Goal: Check status: Check status

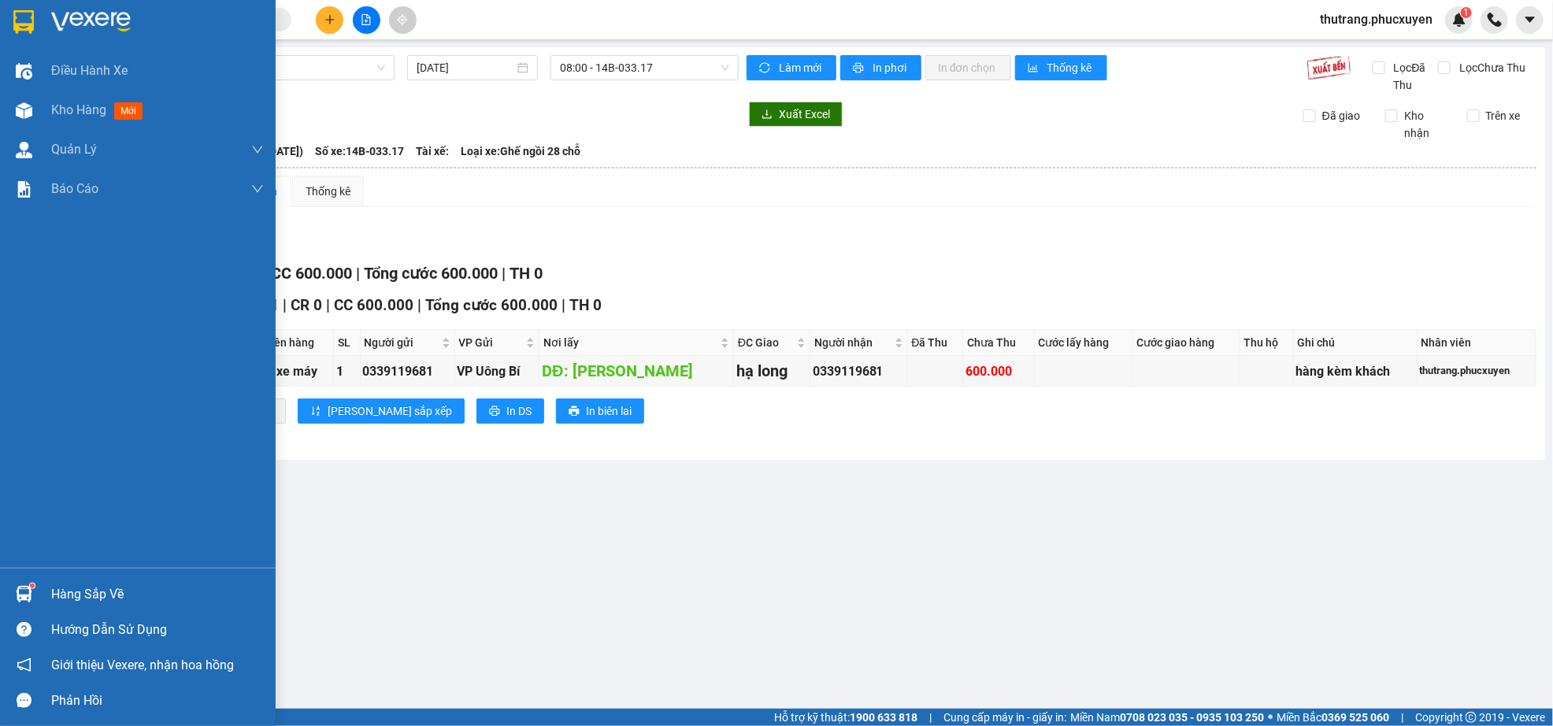
click at [59, 589] on div "Hàng sắp về" at bounding box center [157, 595] width 213 height 24
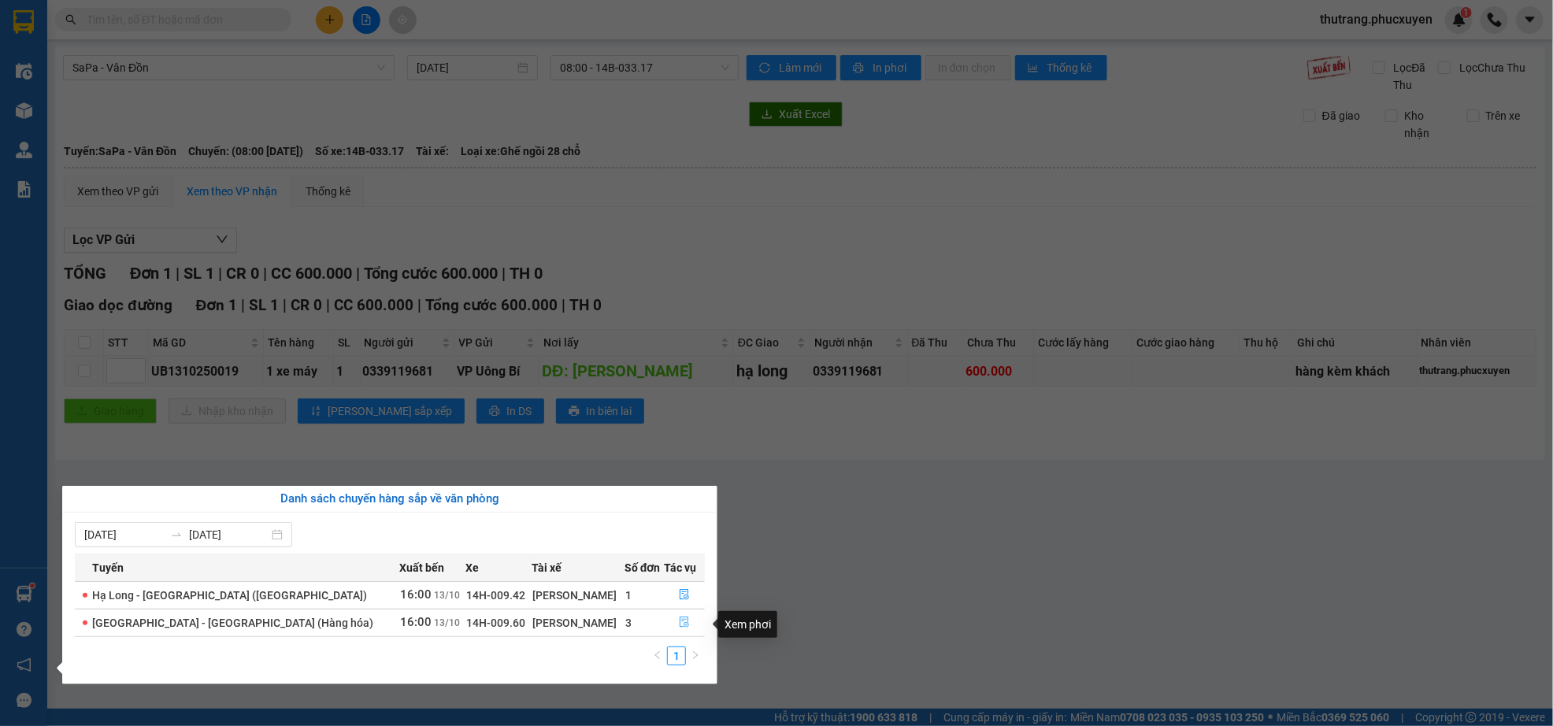
click at [679, 624] on icon "file-done" at bounding box center [683, 622] width 9 height 11
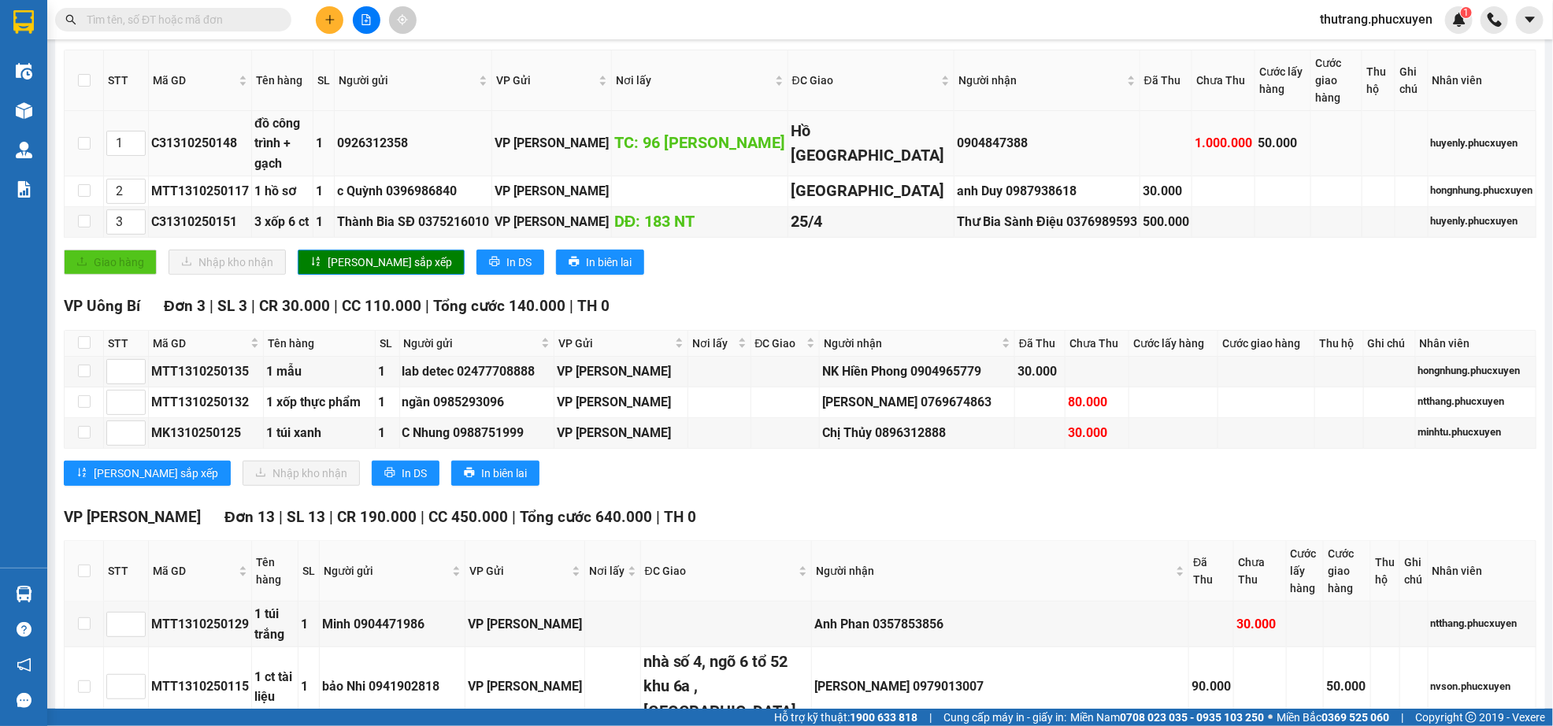
scroll to position [354, 0]
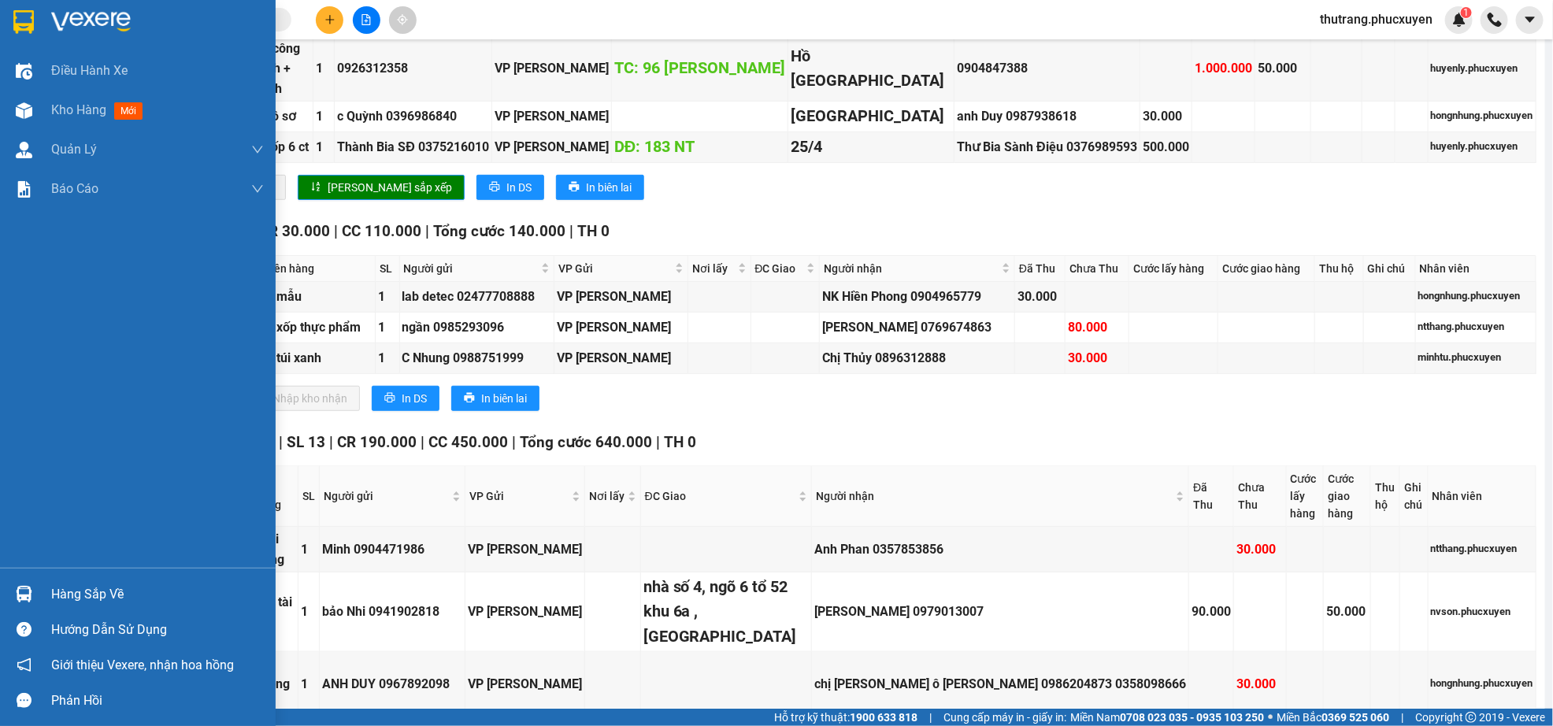
click at [27, 589] on img at bounding box center [24, 594] width 17 height 17
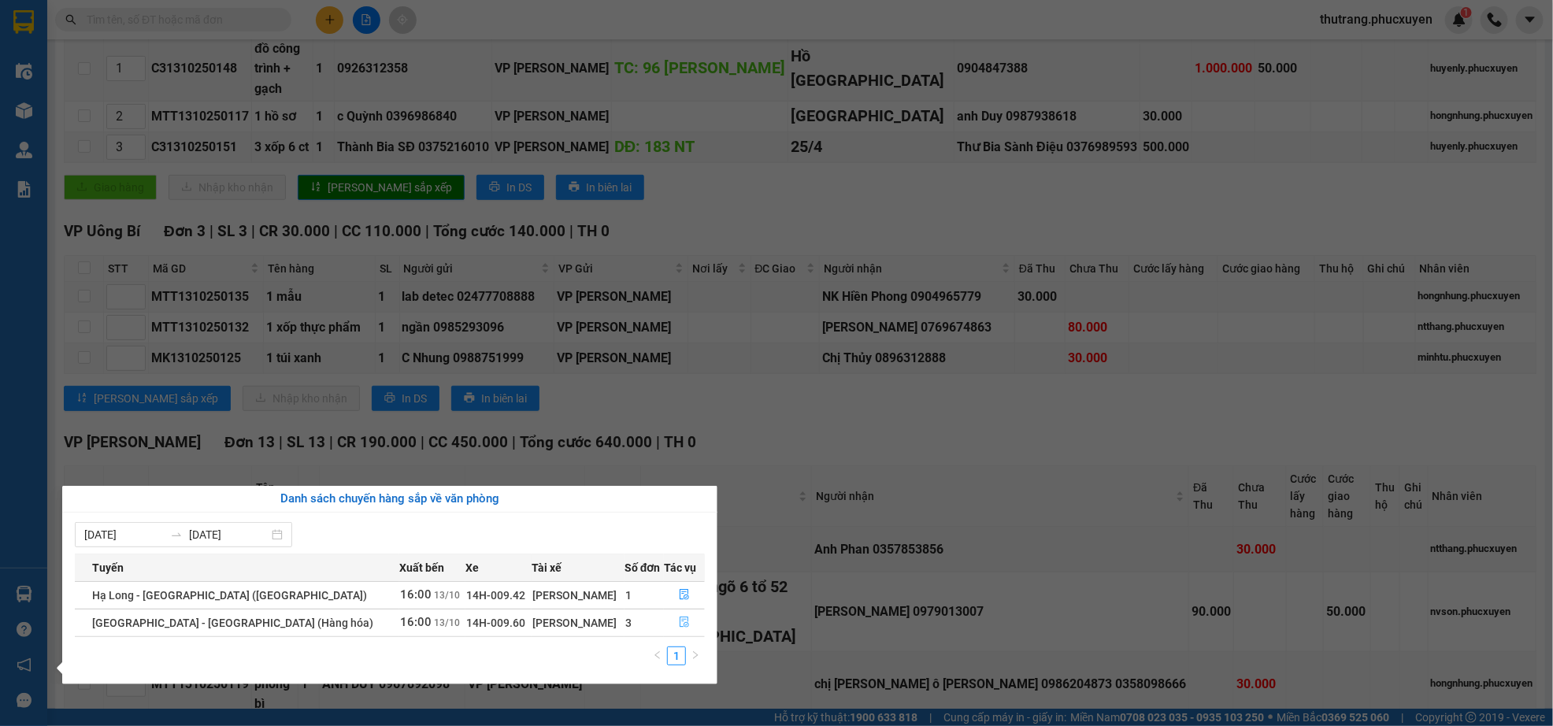
click at [683, 628] on button "button" at bounding box center [683, 622] width 39 height 25
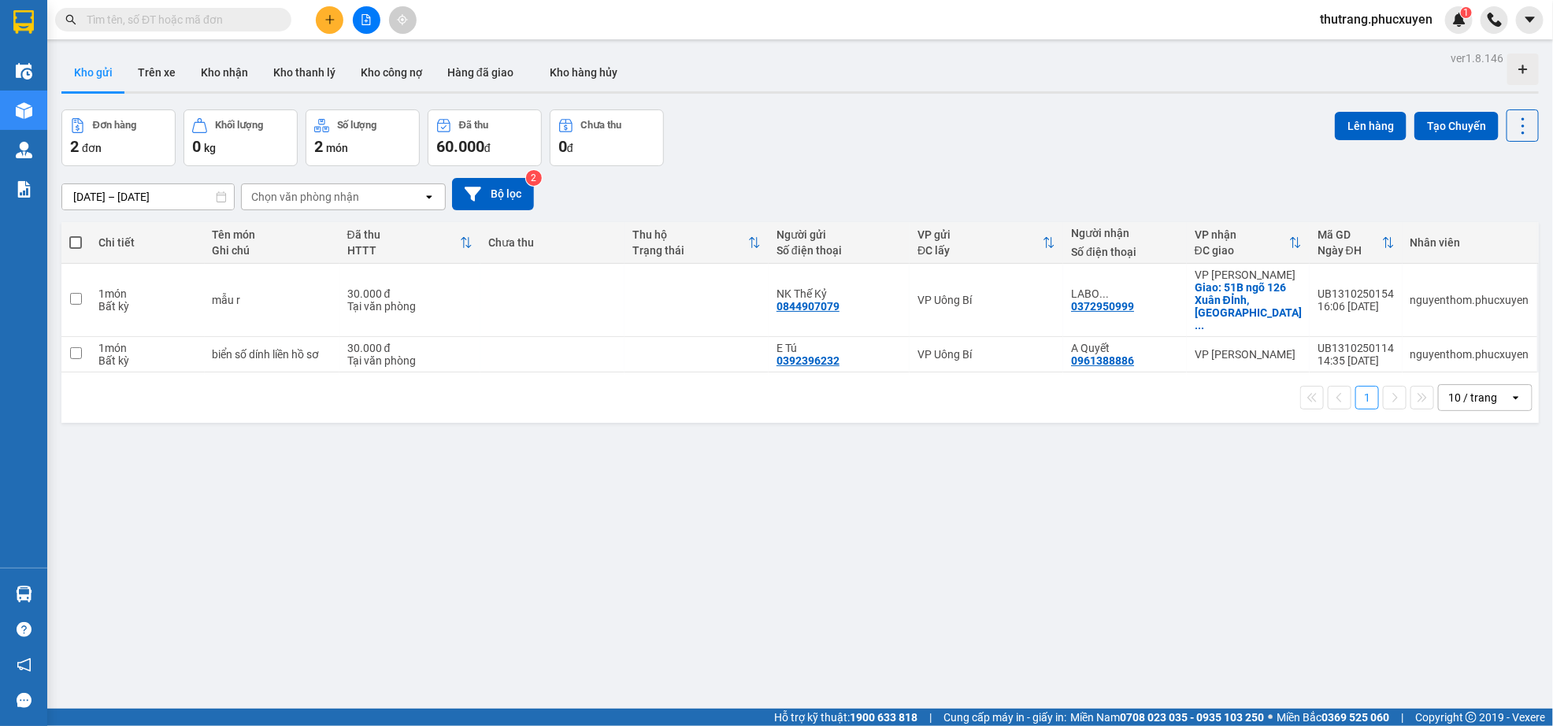
click at [66, 581] on div "ver 1.8.146 Kho gửi Trên xe Kho nhận Kho thanh lý Kho công nợ Hàng đã giao Kho …" at bounding box center [800, 410] width 1490 height 726
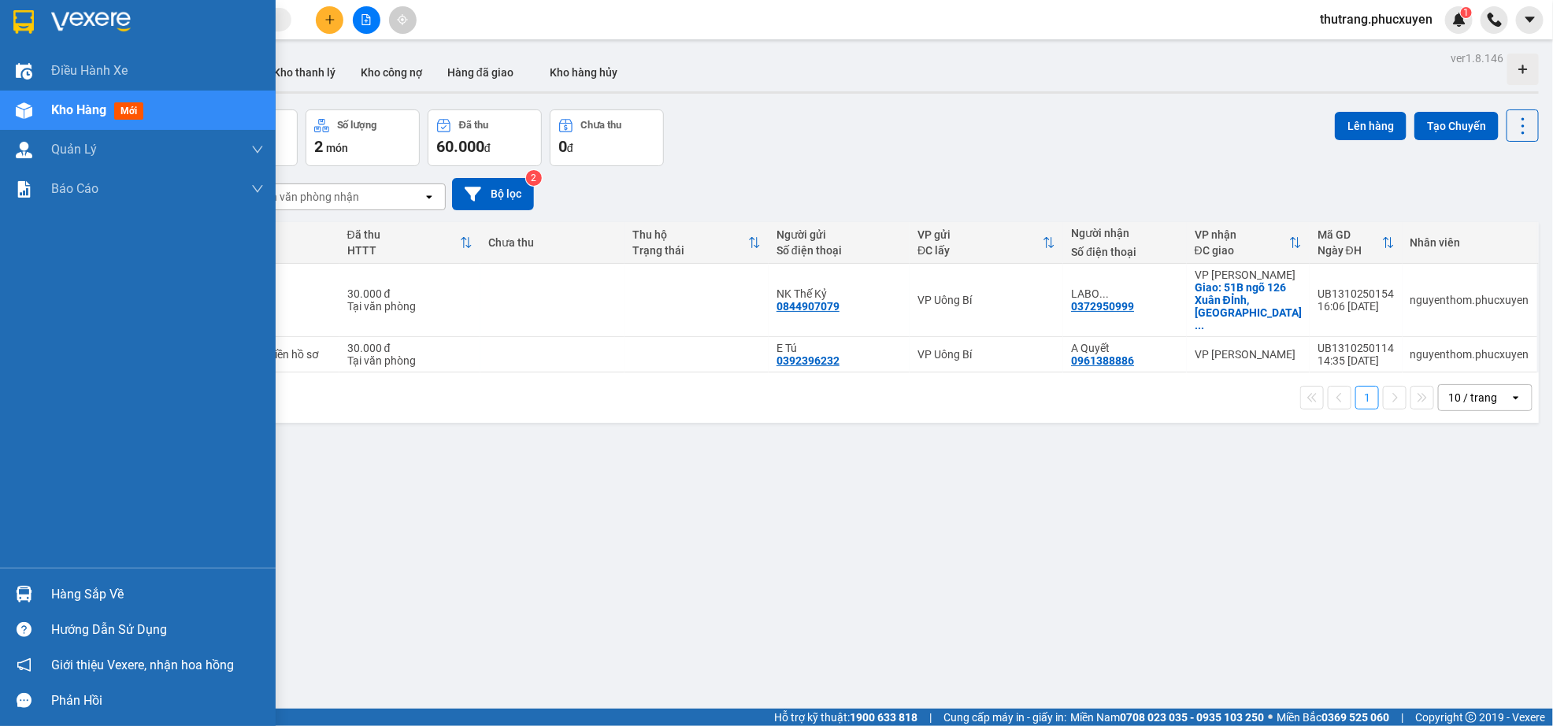
click at [31, 601] on div at bounding box center [24, 594] width 28 height 28
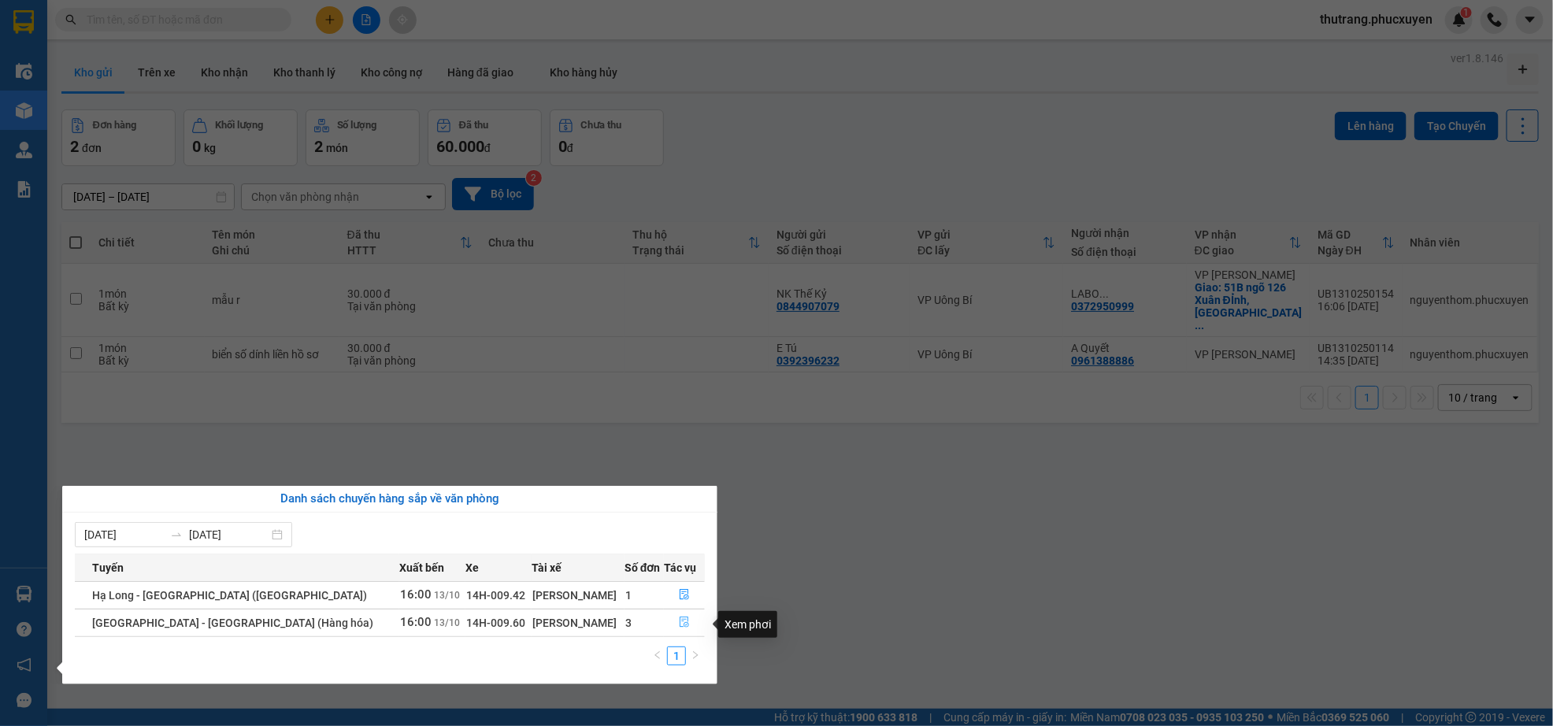
click at [679, 621] on icon "file-done" at bounding box center [684, 621] width 11 height 11
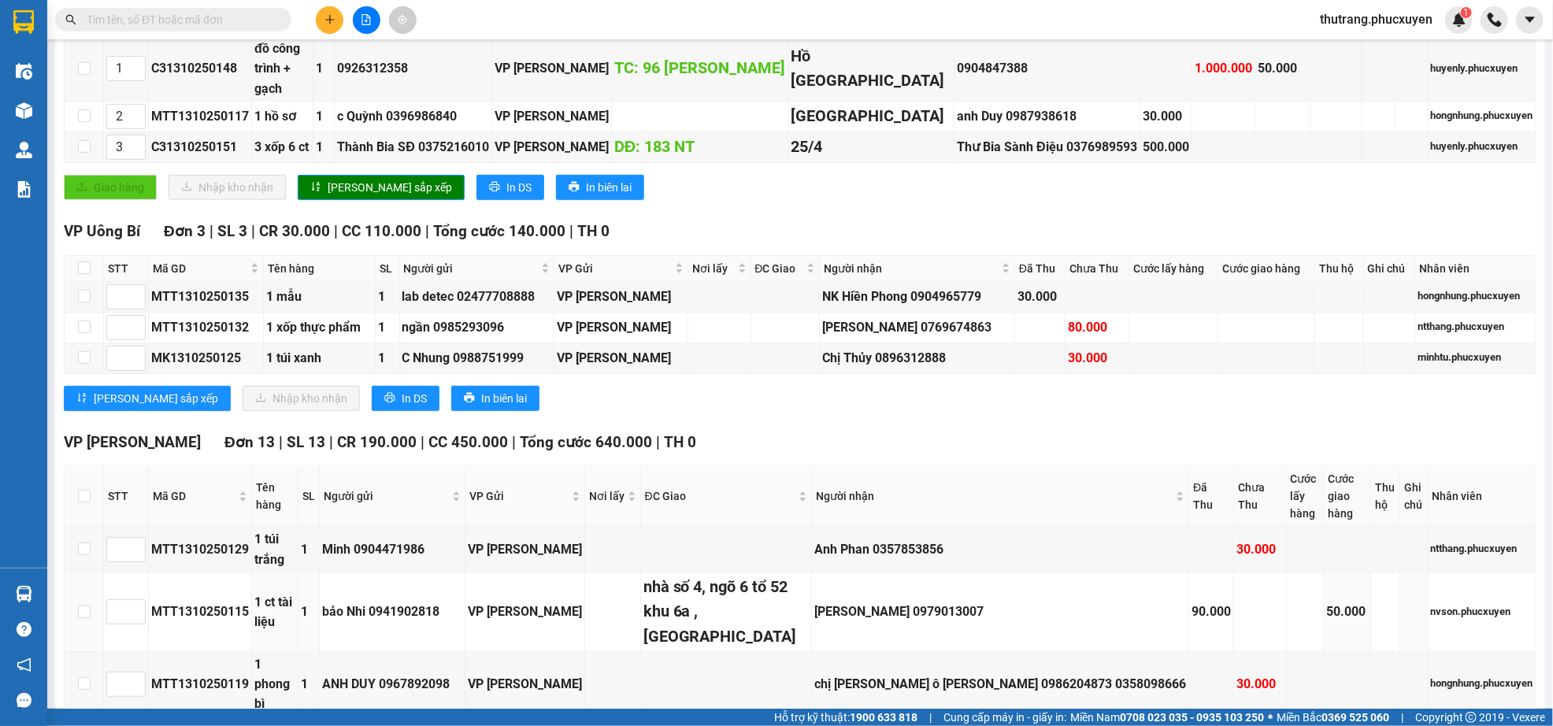
scroll to position [236, 0]
